Goal: Transaction & Acquisition: Purchase product/service

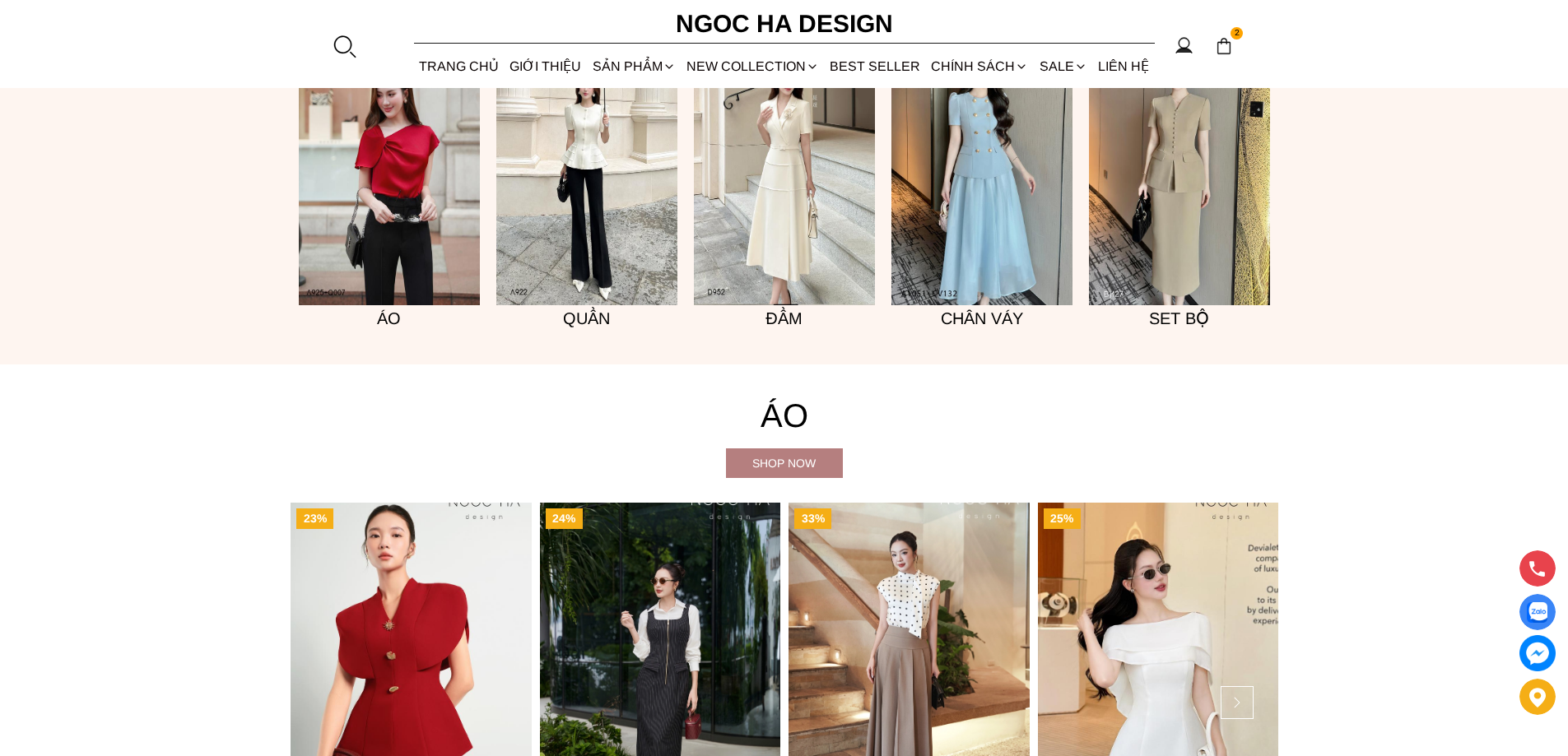
scroll to position [1070, 0]
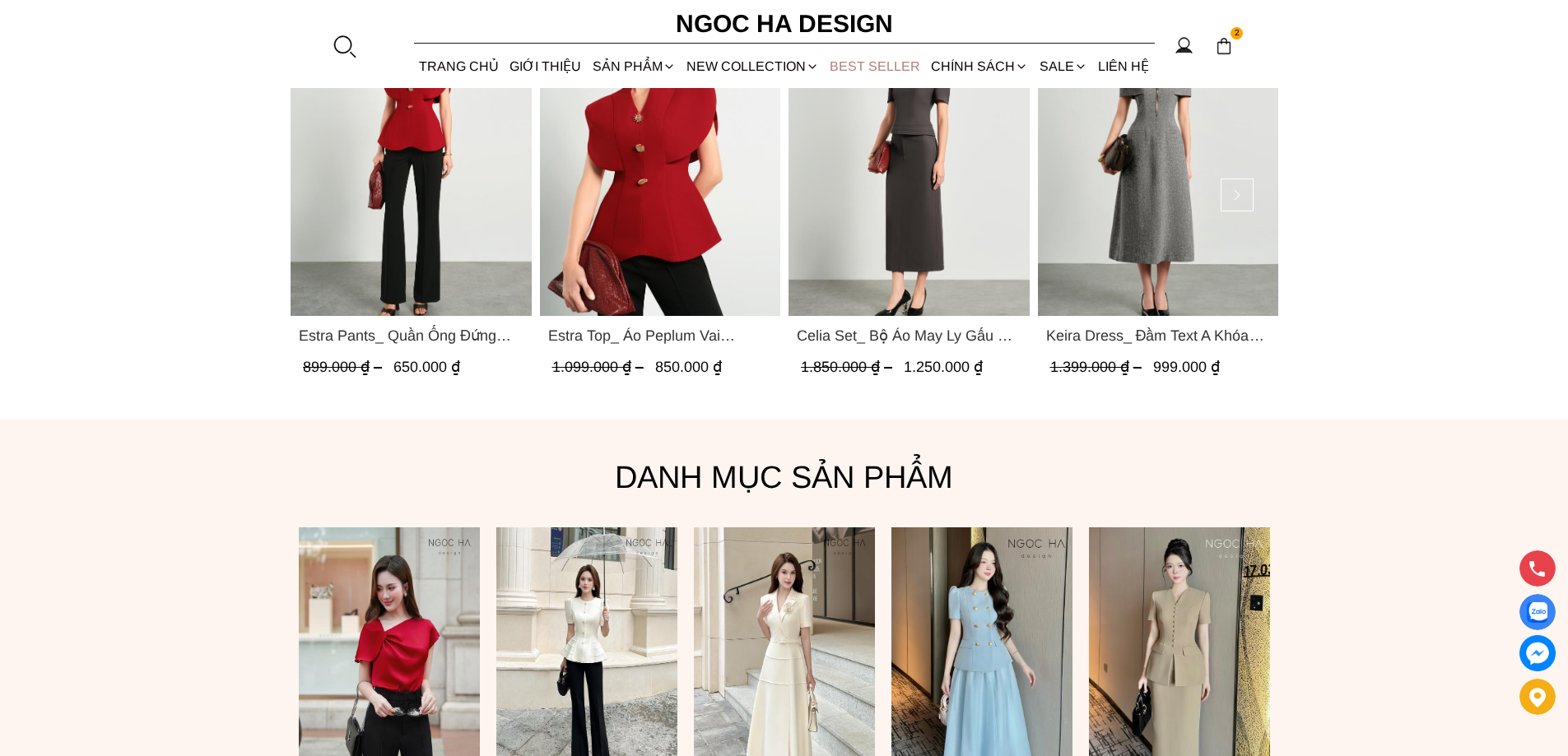
click at [849, 58] on link "BEST SELLER" at bounding box center [875, 66] width 101 height 44
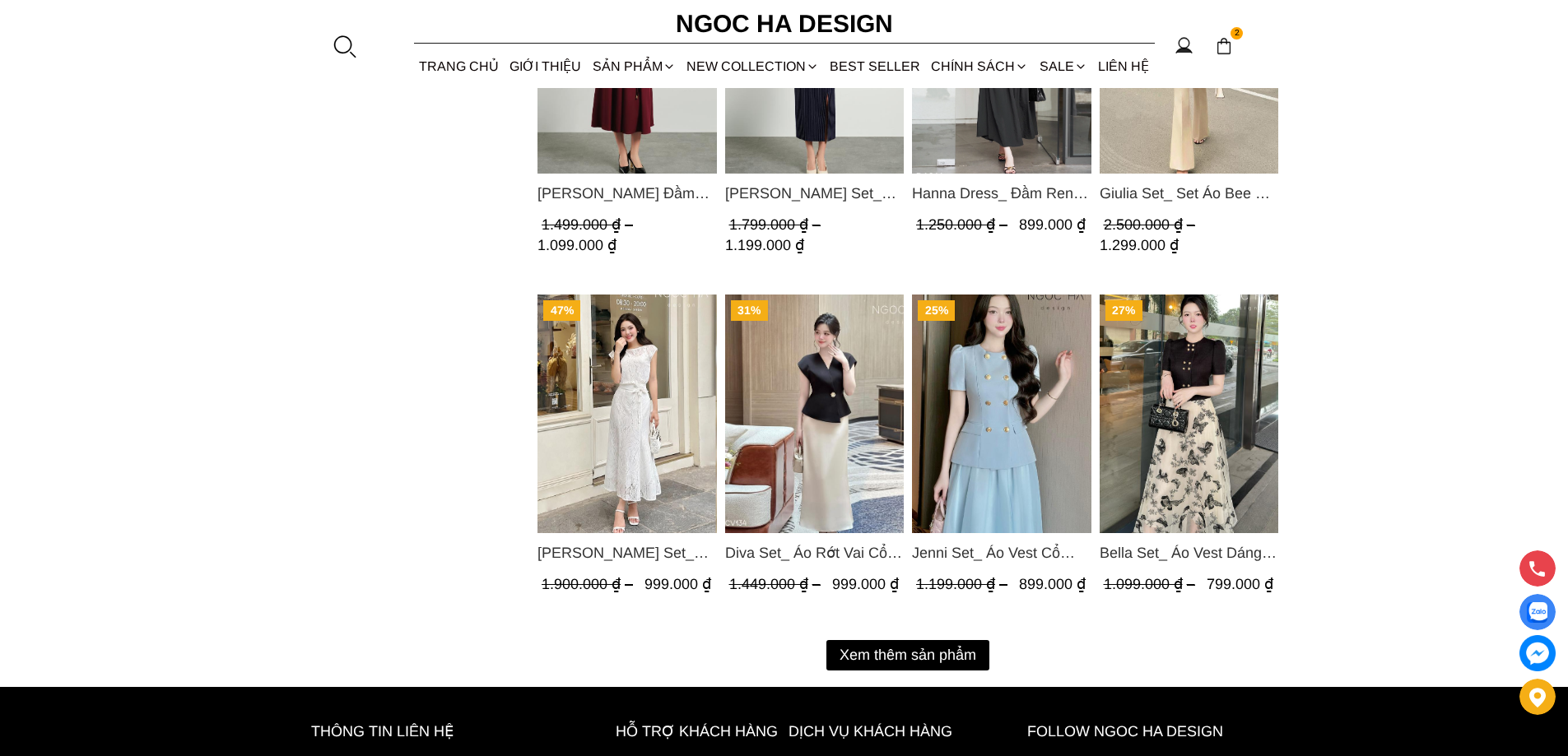
scroll to position [2224, 0]
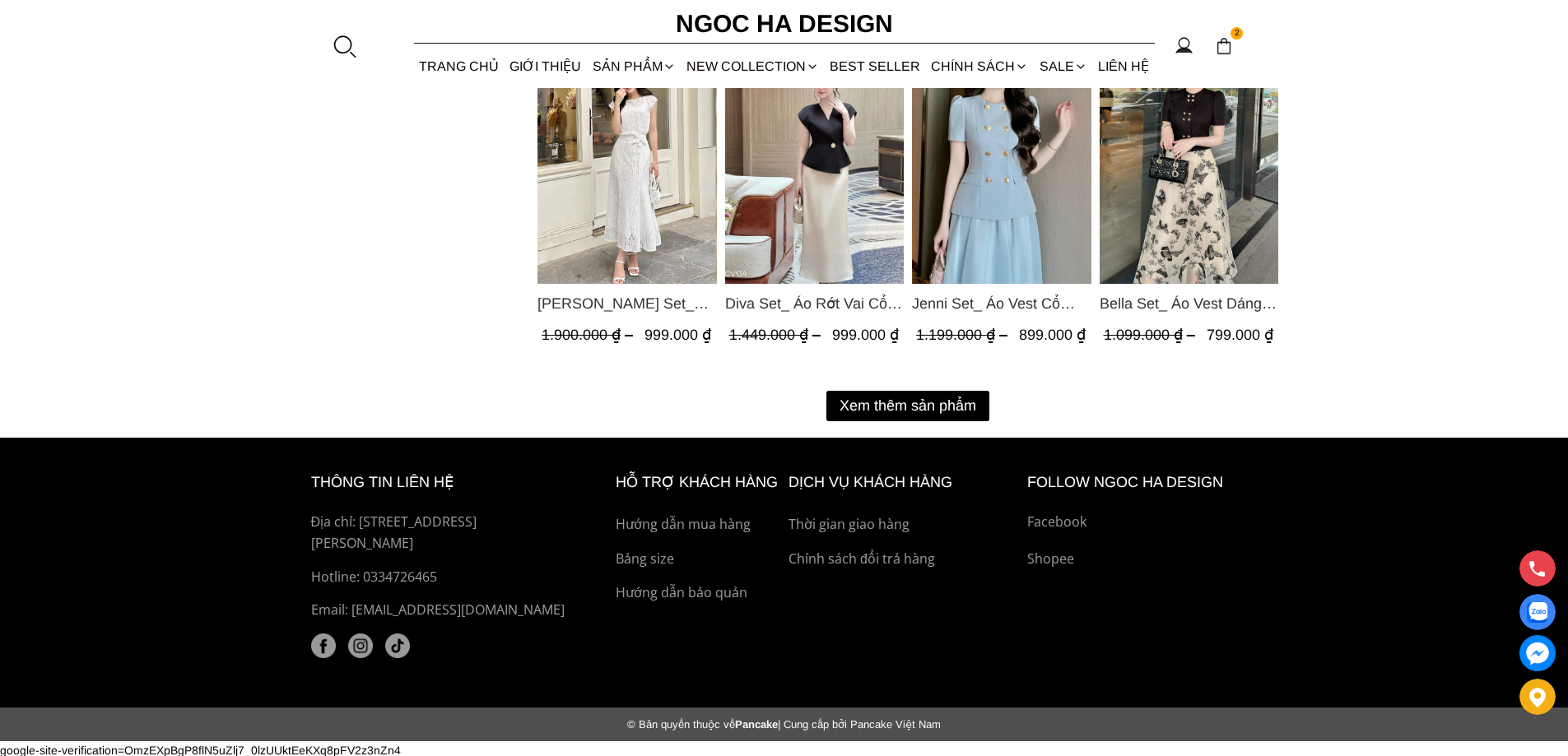
click at [876, 393] on button "Xem thêm sản phẩm" at bounding box center [907, 406] width 163 height 31
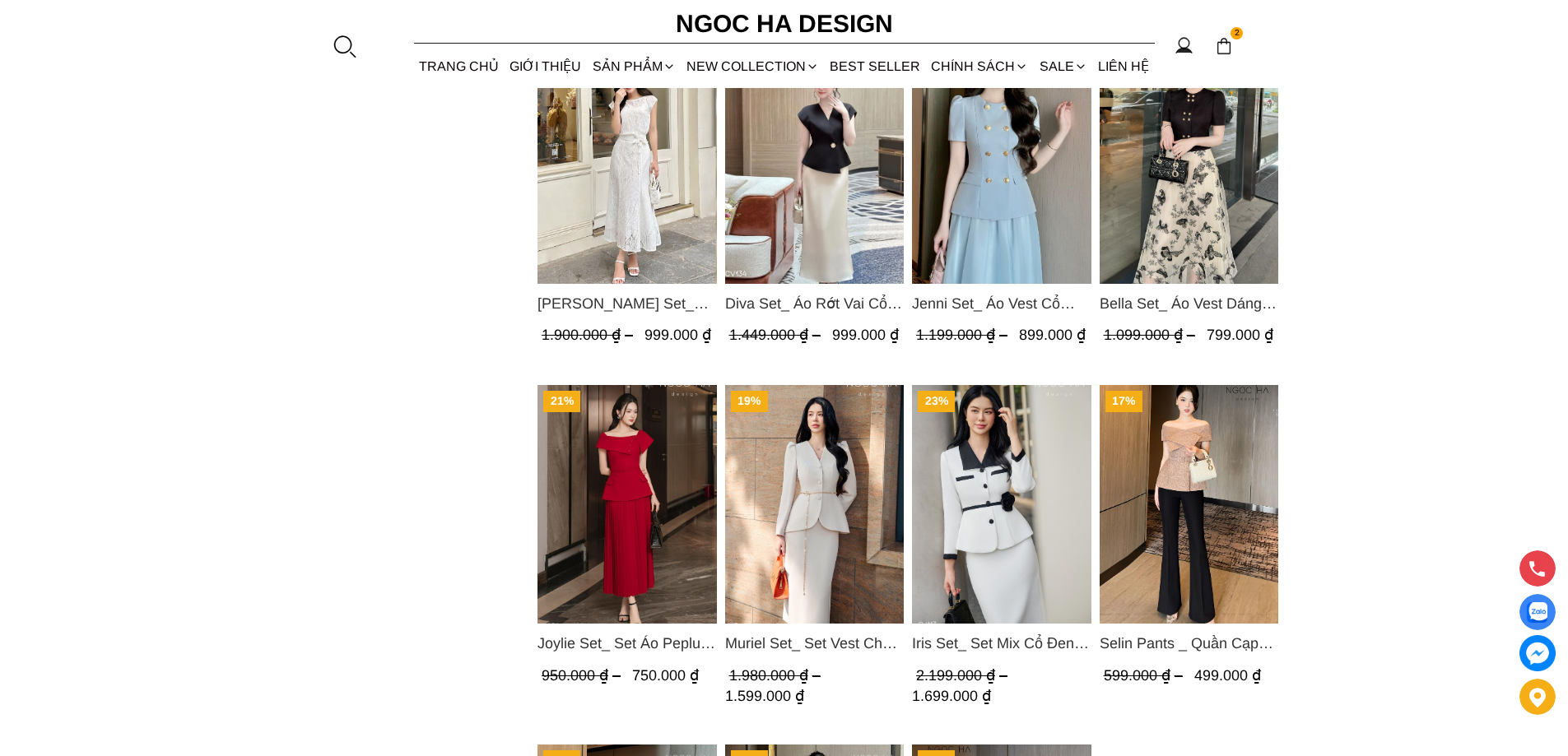
click at [597, 206] on img "Product image - Isabella Set_ Bộ Ren Áo Sơ Mi Vai Chờm Chân Váy Đuôi Cá Màu Trắ…" at bounding box center [627, 165] width 180 height 238
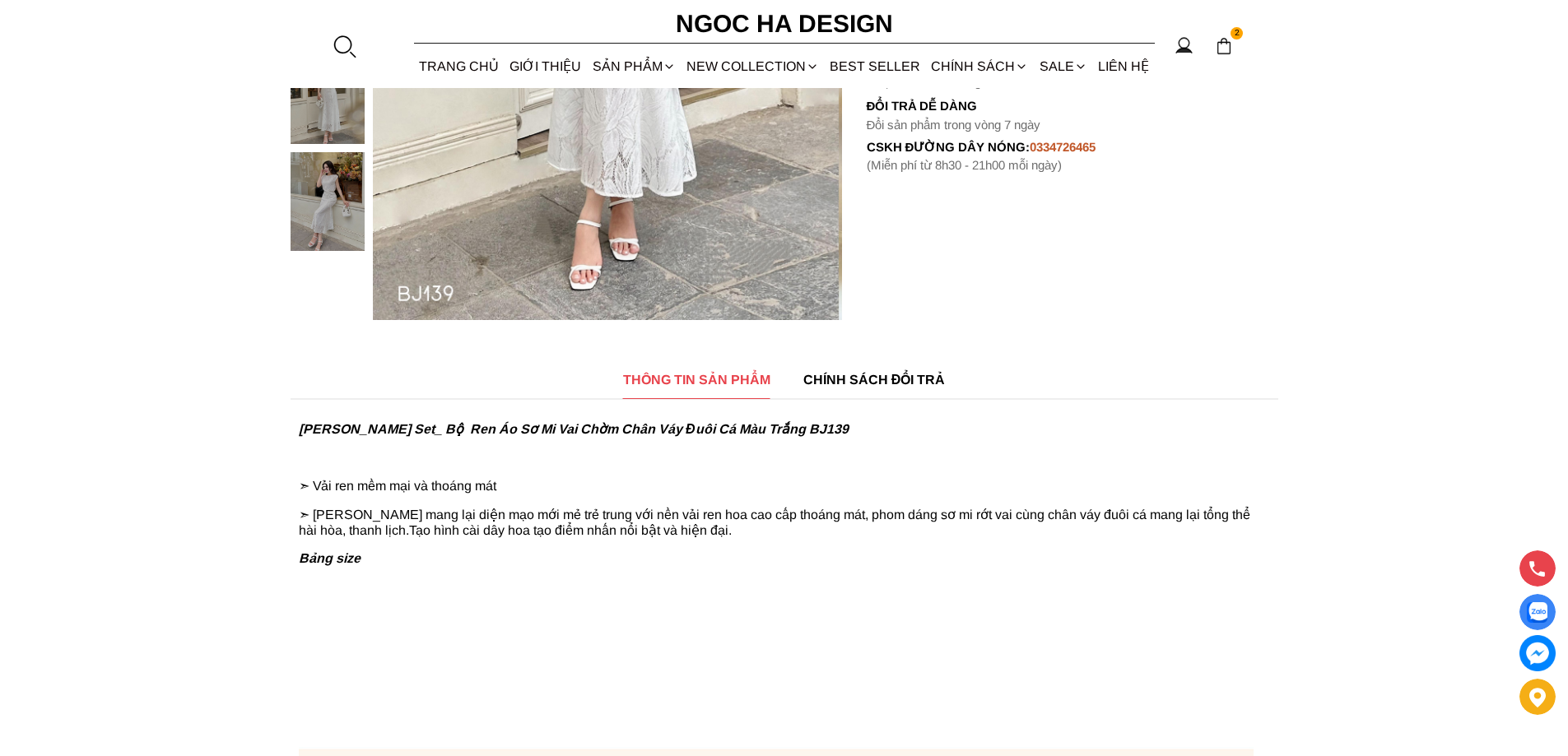
scroll to position [1152, 0]
